Goal: Task Accomplishment & Management: Complete application form

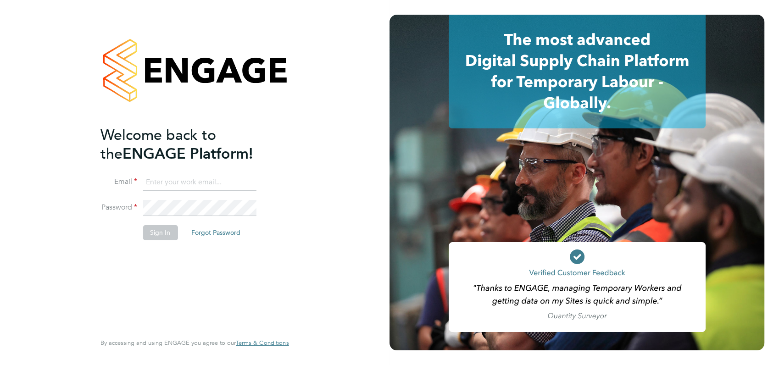
type input "angela@class1personnel.com"
click at [249, 252] on div "Welcome back to the ENGAGE Platform! Email angela@class1personnel.com Password …" at bounding box center [189, 228] width 179 height 205
click at [162, 231] on button "Sign In" at bounding box center [160, 232] width 35 height 15
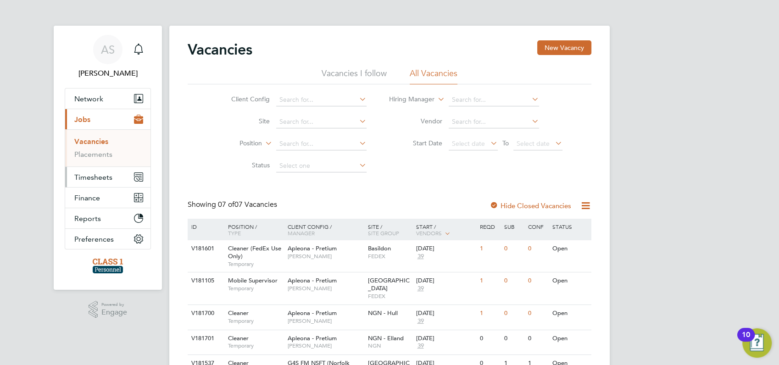
click at [90, 178] on span "Timesheets" at bounding box center [93, 177] width 38 height 9
click at [95, 162] on link "Timesheets" at bounding box center [93, 162] width 38 height 9
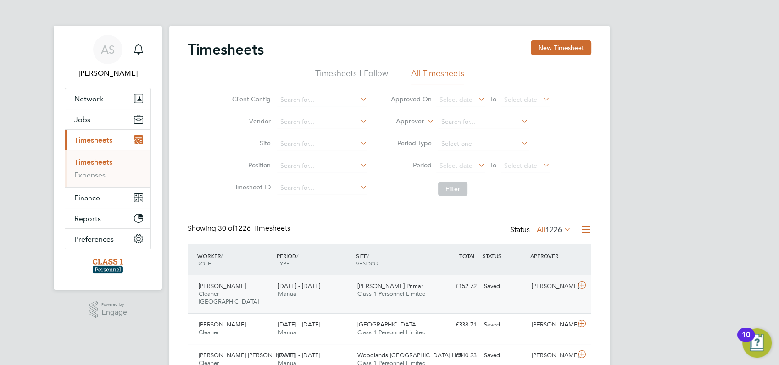
click at [216, 287] on span "[PERSON_NAME]" at bounding box center [222, 286] width 47 height 8
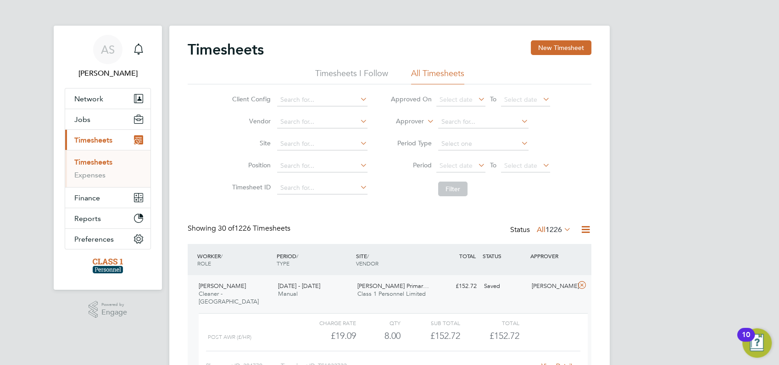
click at [562, 362] on link "View Details" at bounding box center [557, 366] width 33 height 8
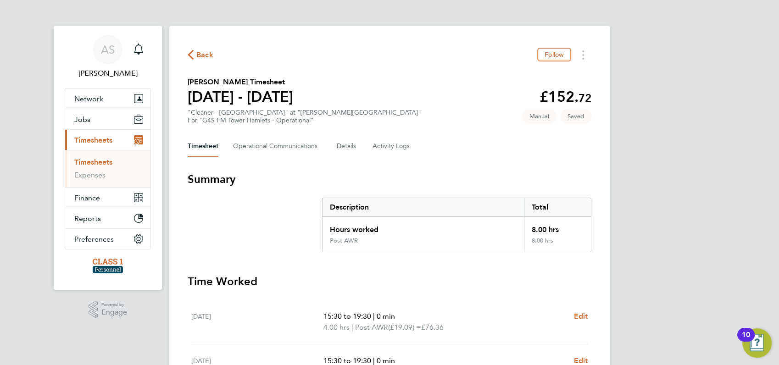
click at [206, 55] on span "Back" at bounding box center [204, 55] width 17 height 11
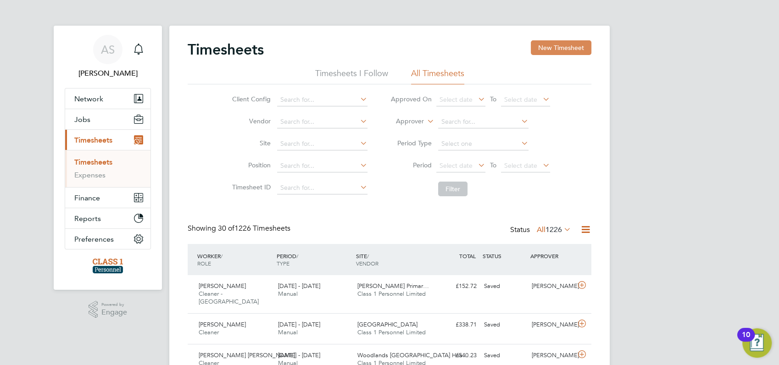
click at [556, 48] on button "New Timesheet" at bounding box center [561, 47] width 61 height 15
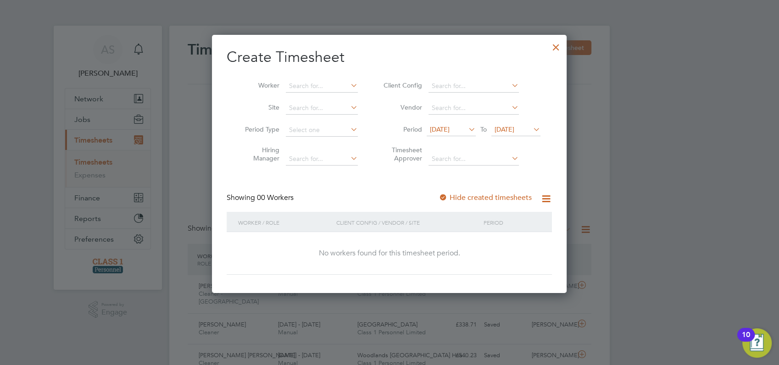
click at [449, 128] on span "18 Sep 2025" at bounding box center [440, 129] width 20 height 8
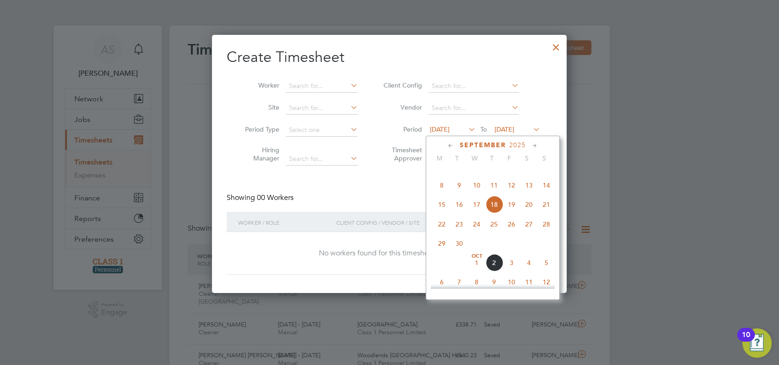
click at [443, 213] on span "15" at bounding box center [441, 204] width 17 height 17
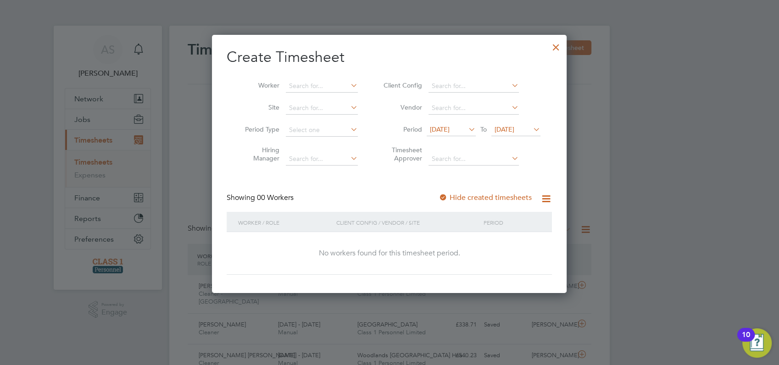
click at [449, 128] on span "15 Sep 2025" at bounding box center [440, 129] width 20 height 8
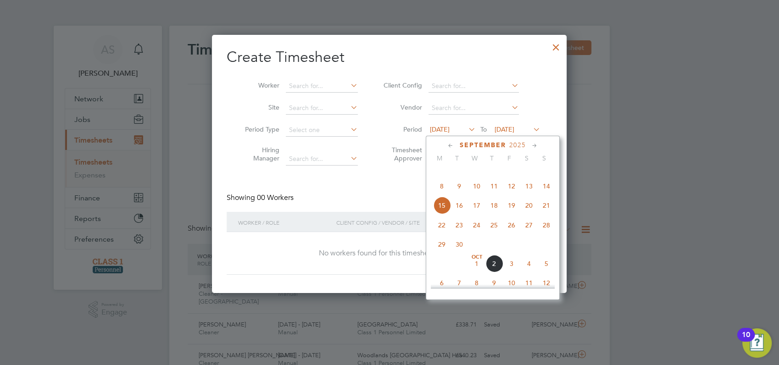
click at [442, 253] on span "29" at bounding box center [441, 244] width 17 height 17
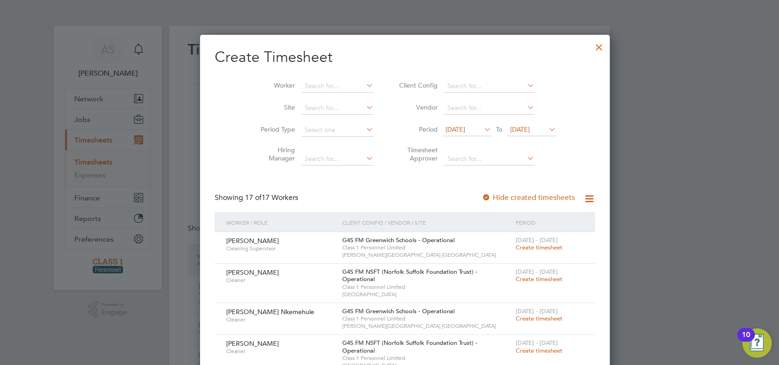
click at [527, 128] on span "29 Sep 2025" at bounding box center [520, 129] width 20 height 8
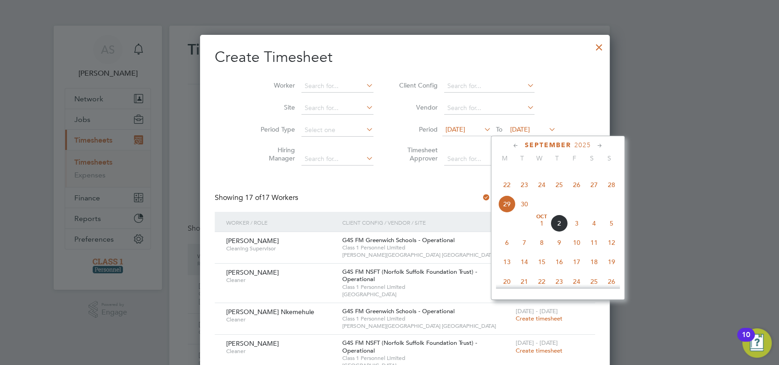
click at [610, 232] on span "5" at bounding box center [611, 223] width 17 height 17
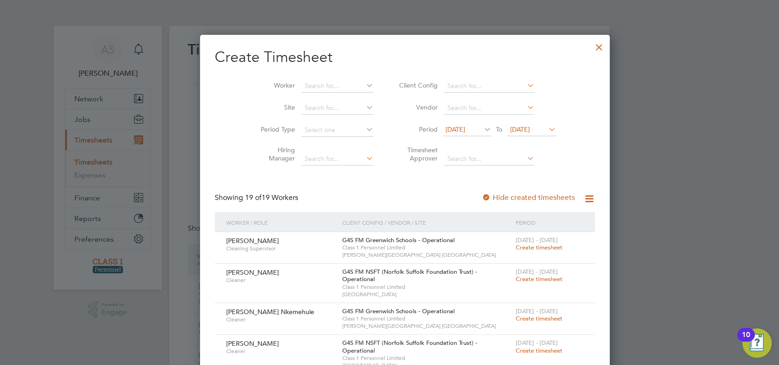
click at [649, 217] on div at bounding box center [389, 182] width 779 height 365
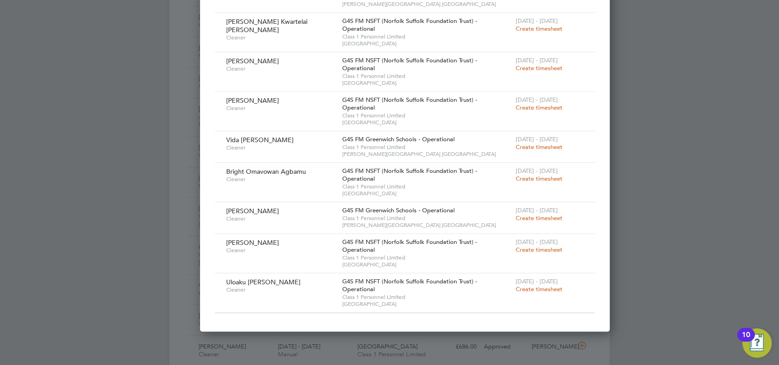
click at [649, 217] on div at bounding box center [389, 182] width 779 height 365
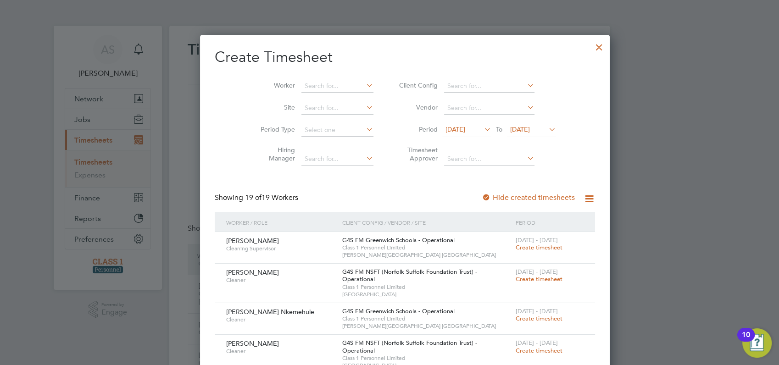
click at [591, 49] on div at bounding box center [599, 45] width 17 height 17
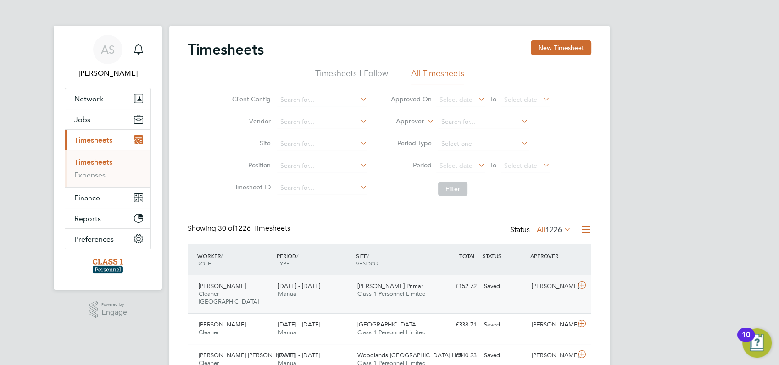
click at [233, 288] on span "[PERSON_NAME]" at bounding box center [222, 286] width 47 height 8
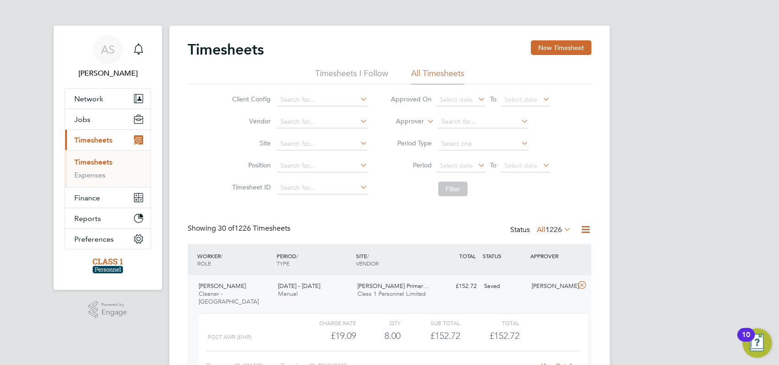
click at [546, 362] on link "View Details" at bounding box center [557, 366] width 33 height 8
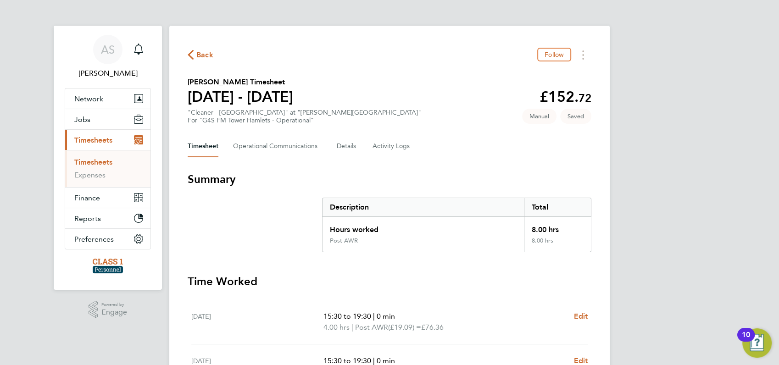
click at [203, 51] on span "Back" at bounding box center [204, 55] width 17 height 11
